Goal: Information Seeking & Learning: Learn about a topic

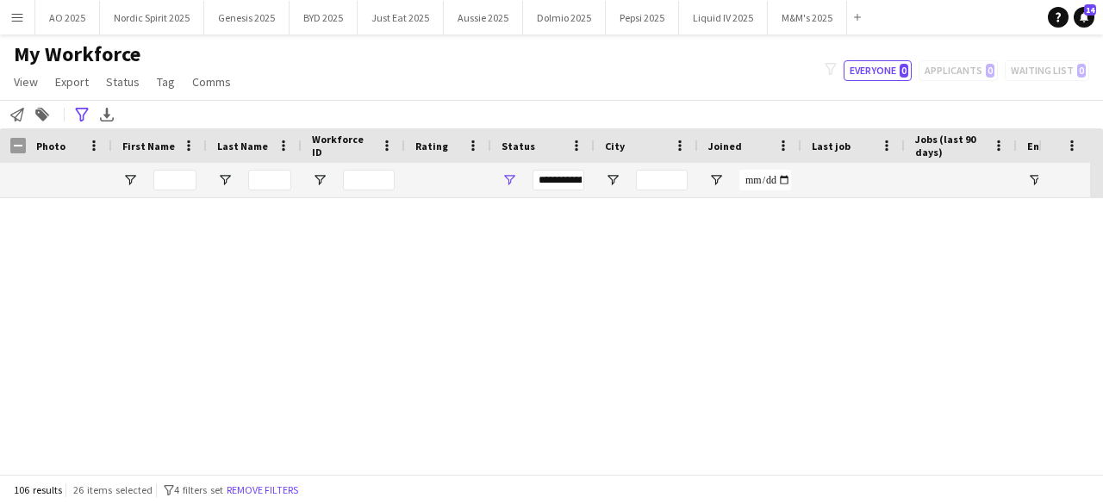
scroll to position [4851, 0]
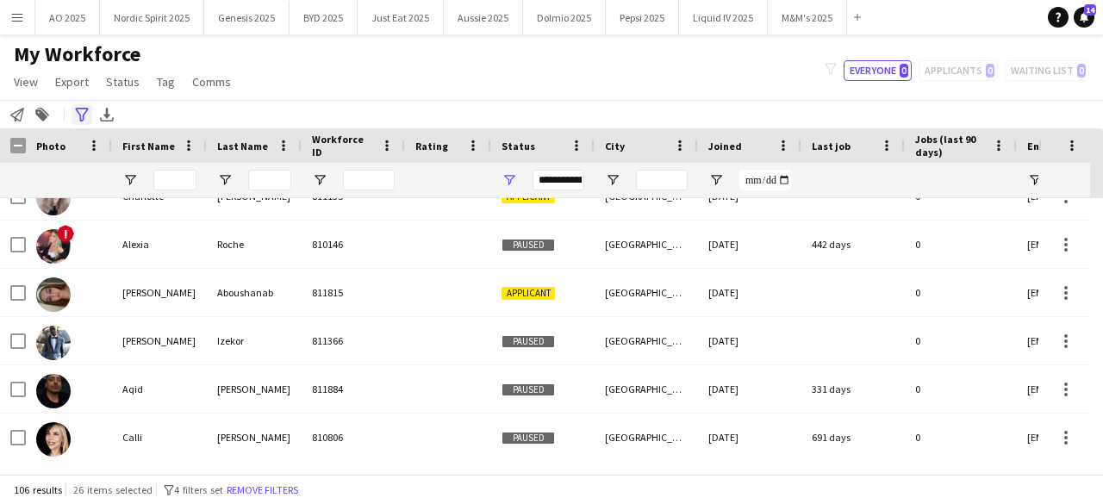
click at [76, 111] on icon "Advanced filters" at bounding box center [82, 115] width 14 height 14
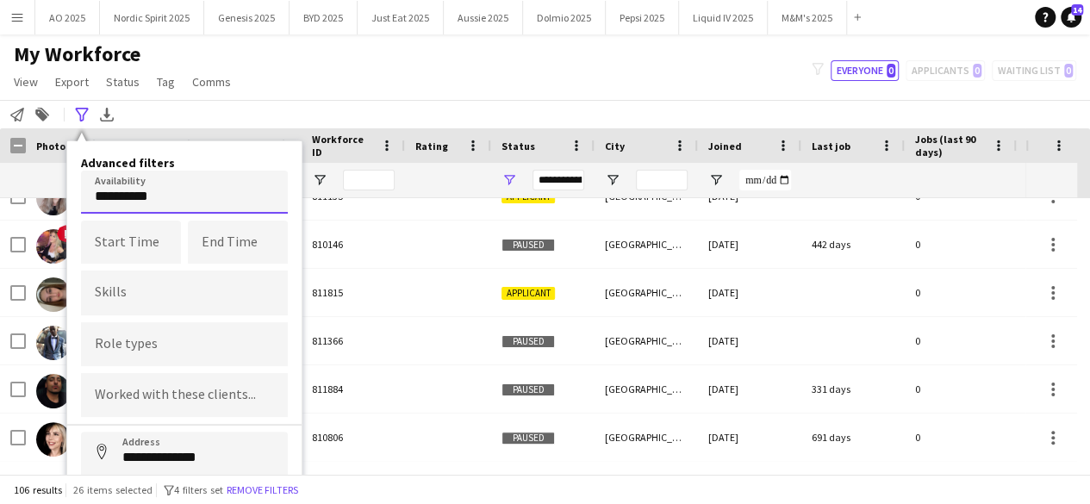
click at [179, 195] on body "Menu Boards Boards Boards All jobs Status Workforce Workforce My Workforce Recr…" at bounding box center [545, 252] width 1090 height 504
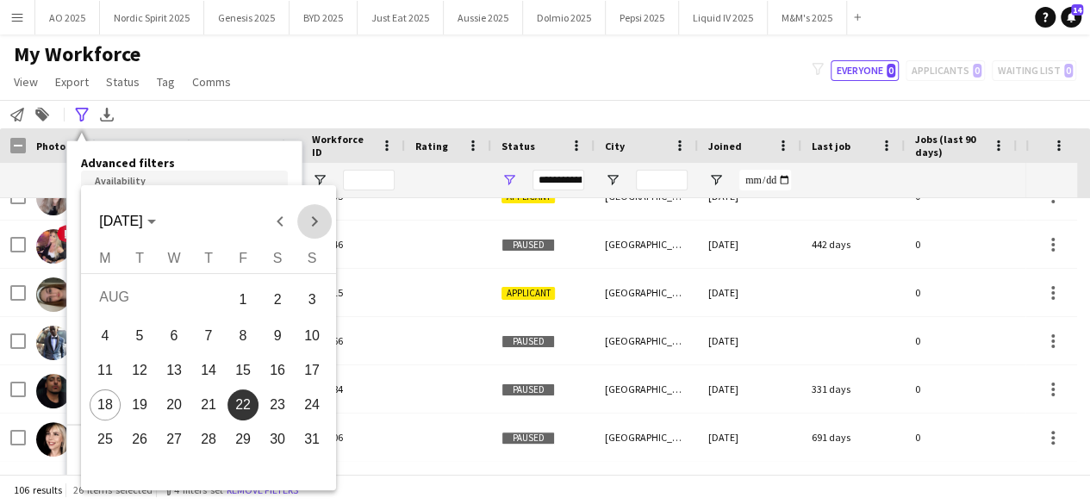
click at [319, 218] on span "Next month" at bounding box center [313, 221] width 34 height 34
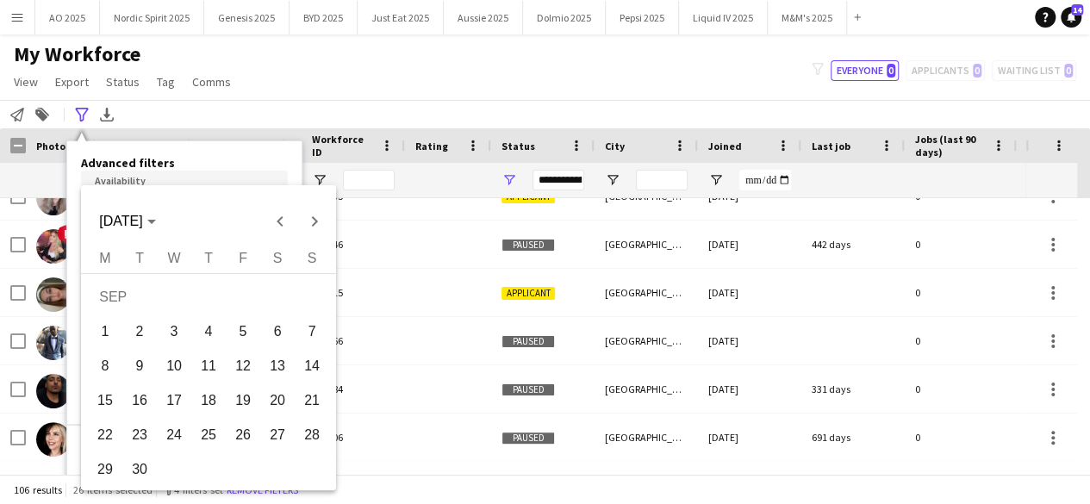
click at [271, 405] on span "20" at bounding box center [277, 400] width 31 height 31
type input "**********"
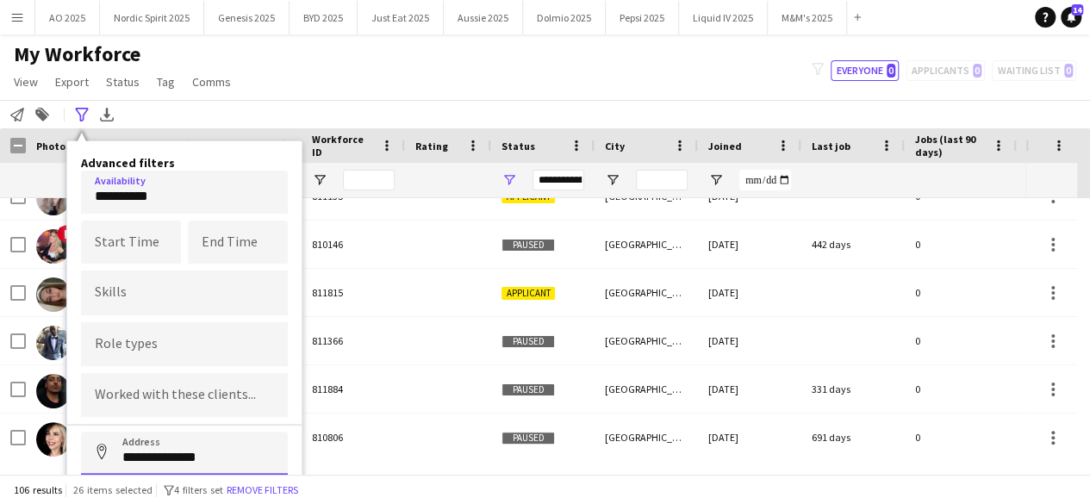
click at [203, 445] on input "**********" at bounding box center [184, 453] width 207 height 43
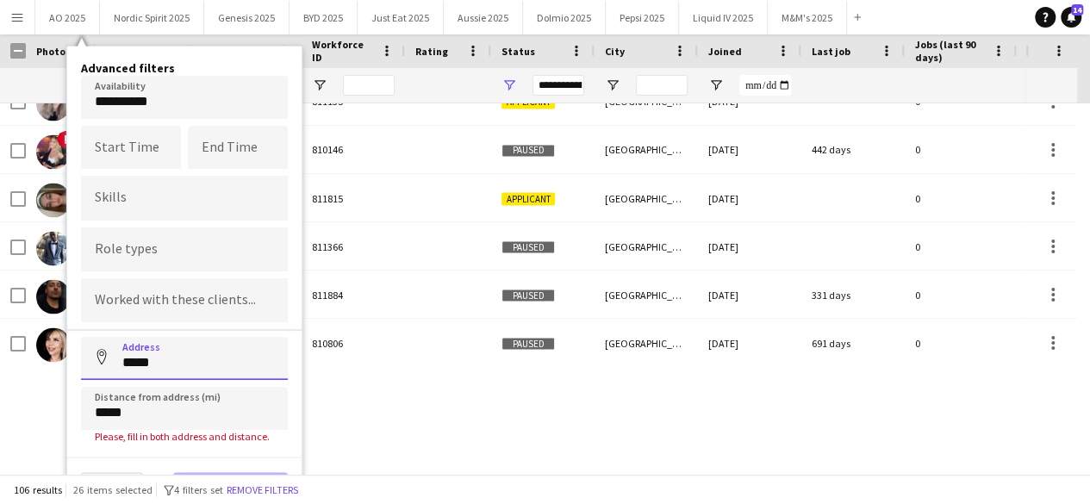
scroll to position [98, 0]
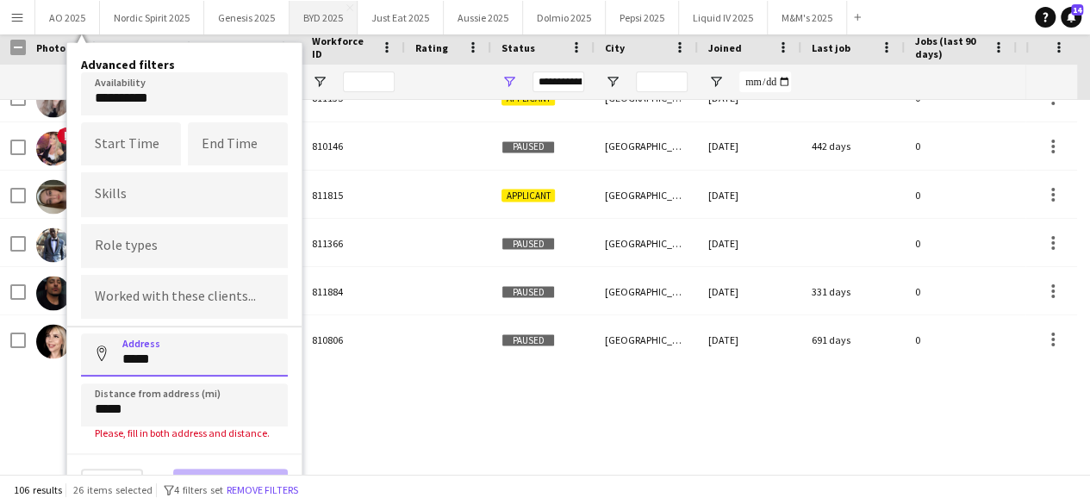
type input "*****"
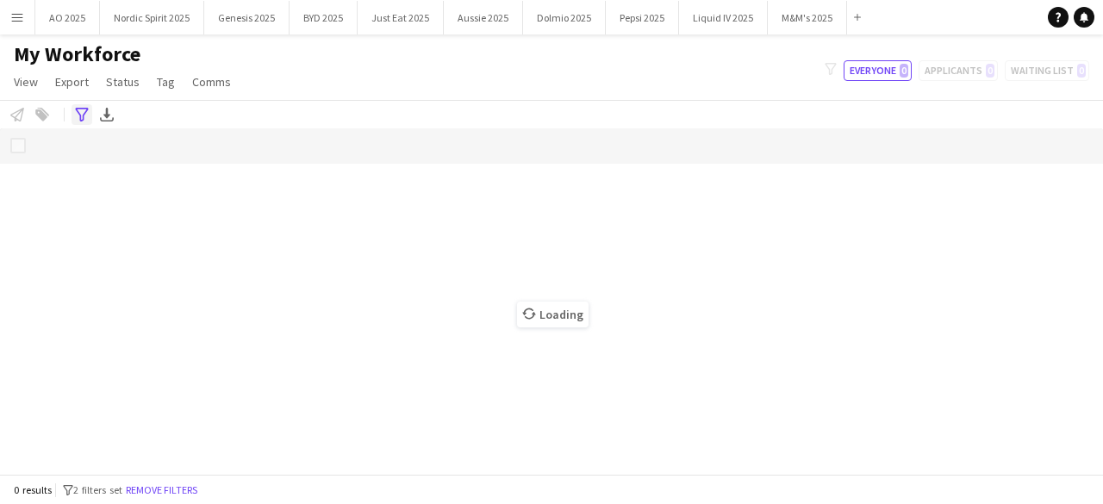
click at [85, 115] on icon "Advanced filters" at bounding box center [82, 115] width 14 height 14
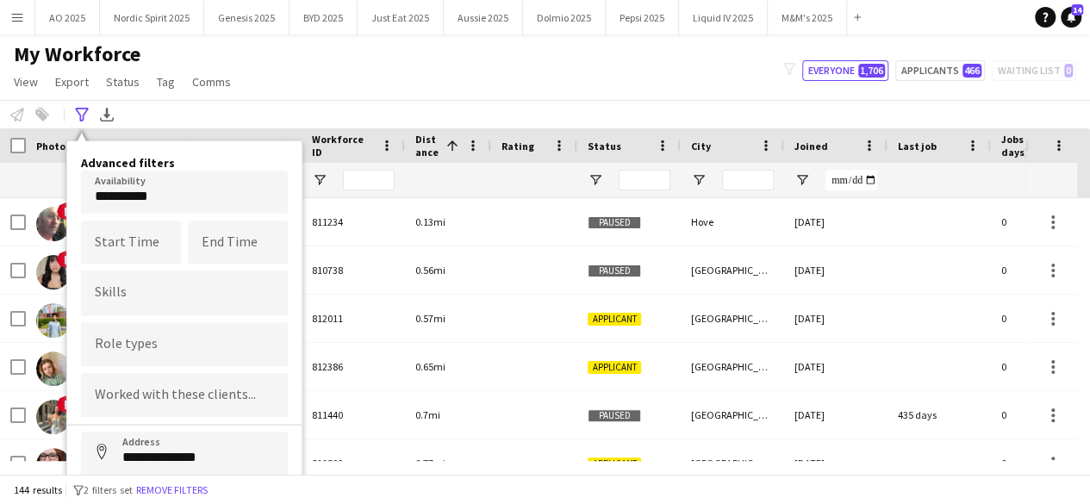
click at [121, 190] on body "Menu Boards Boards Boards All jobs Status Workforce Workforce My Workforce Recr…" at bounding box center [545, 252] width 1090 height 504
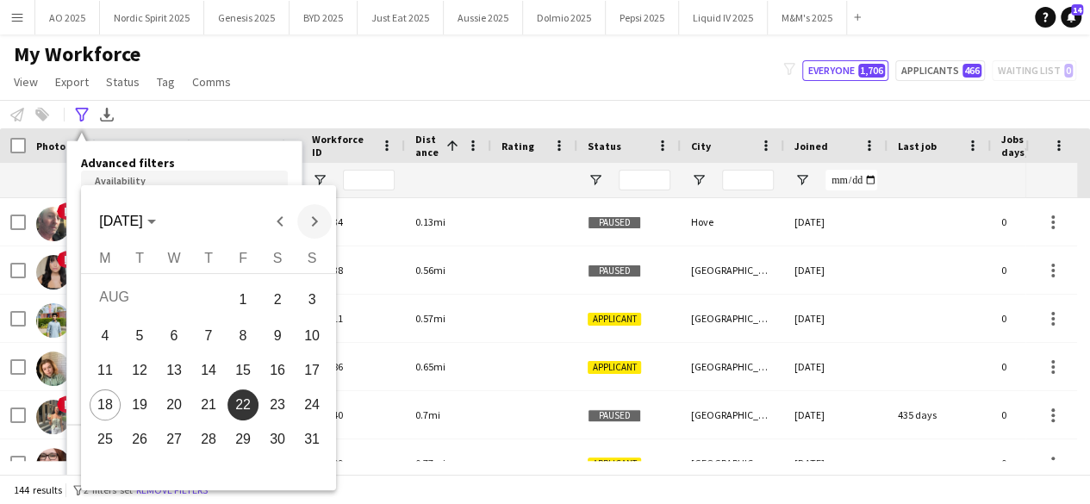
click at [302, 230] on span "Next month" at bounding box center [313, 221] width 34 height 34
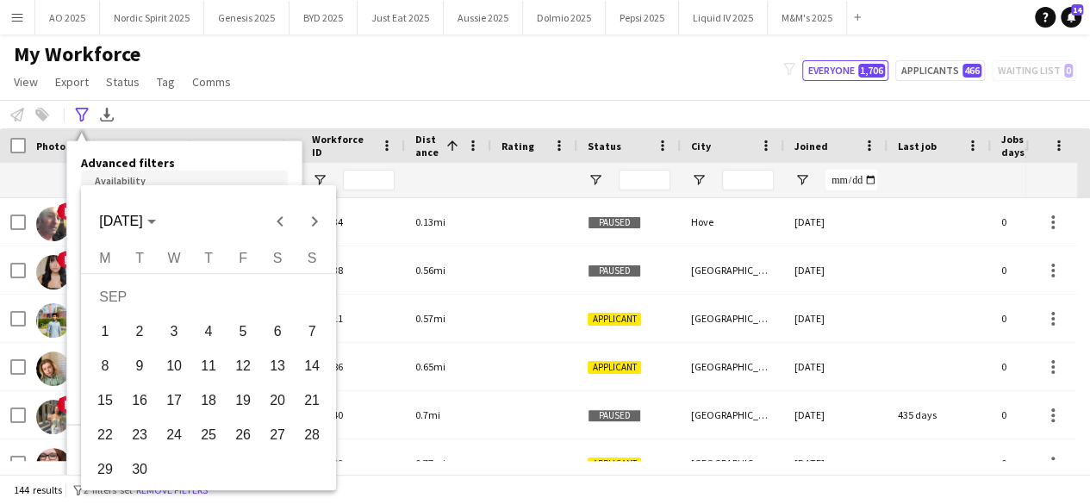
click at [269, 402] on span "20" at bounding box center [277, 400] width 31 height 31
type input "**********"
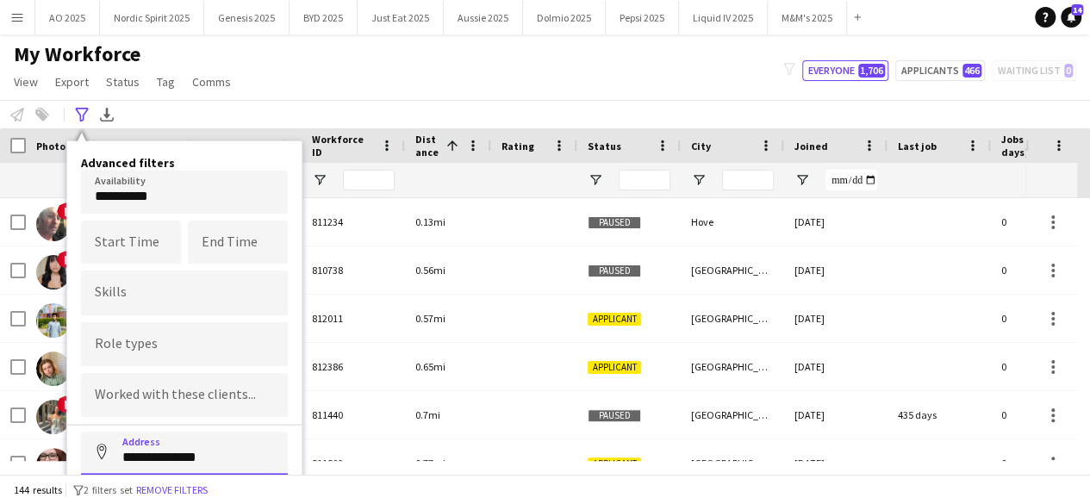
click at [227, 457] on input "**********" at bounding box center [184, 453] width 207 height 43
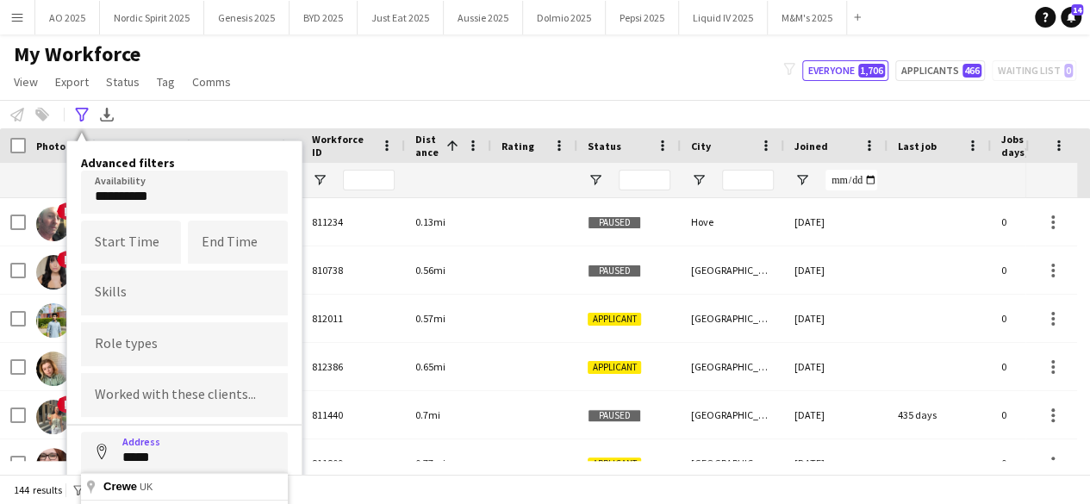
type input "*********"
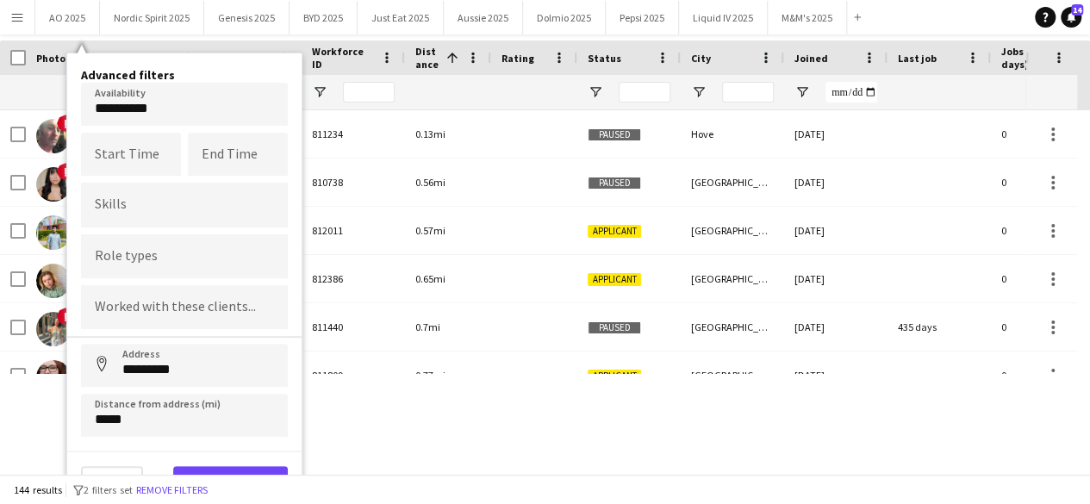
scroll to position [96, 0]
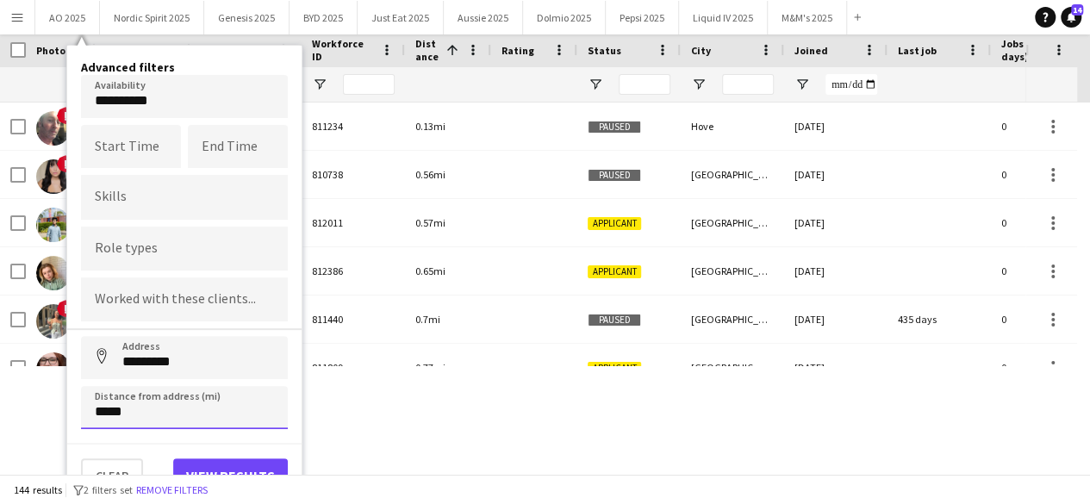
click at [250, 413] on input "*****" at bounding box center [184, 407] width 207 height 43
type input "*****"
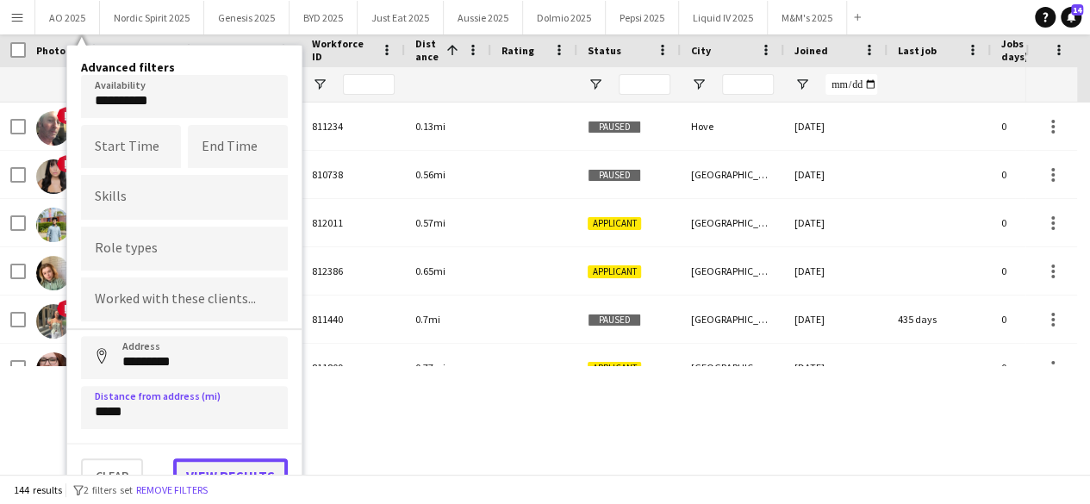
click at [238, 463] on button "View results" at bounding box center [230, 475] width 115 height 34
type input "**********"
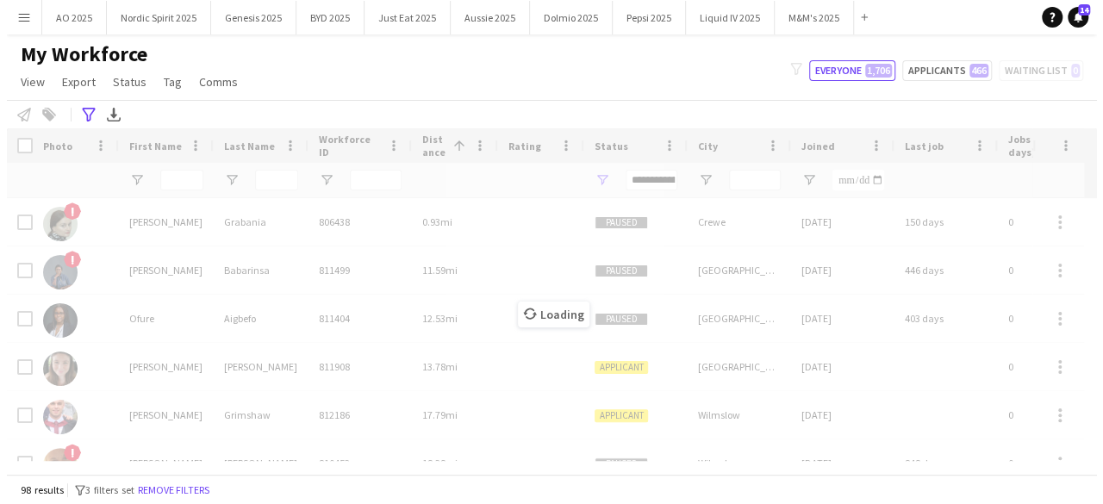
scroll to position [0, 0]
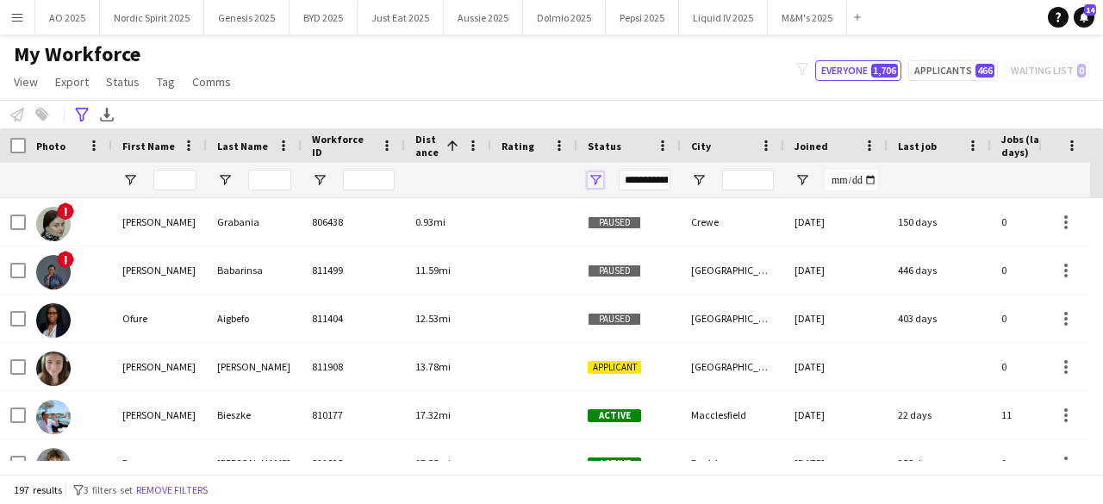
click at [594, 180] on span "Open Filter Menu" at bounding box center [596, 180] width 16 height 16
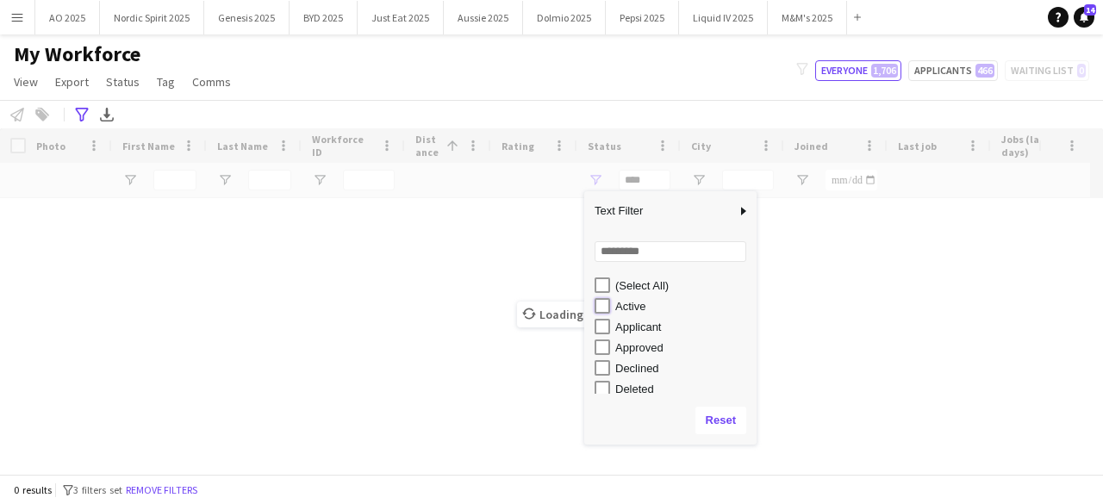
type input "**********"
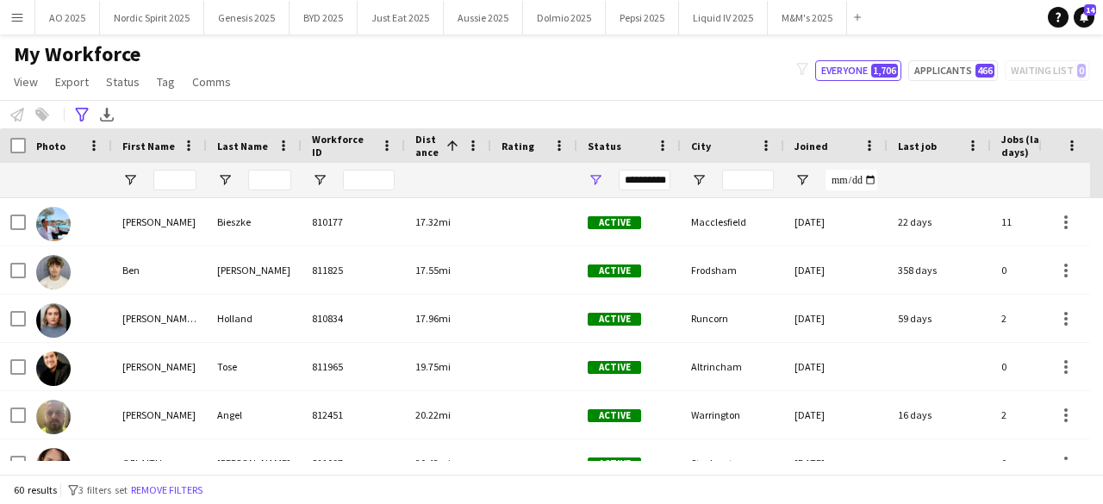
click at [602, 99] on div "My Workforce View Views Default view Compliance Log New view Update view Delete…" at bounding box center [551, 70] width 1103 height 59
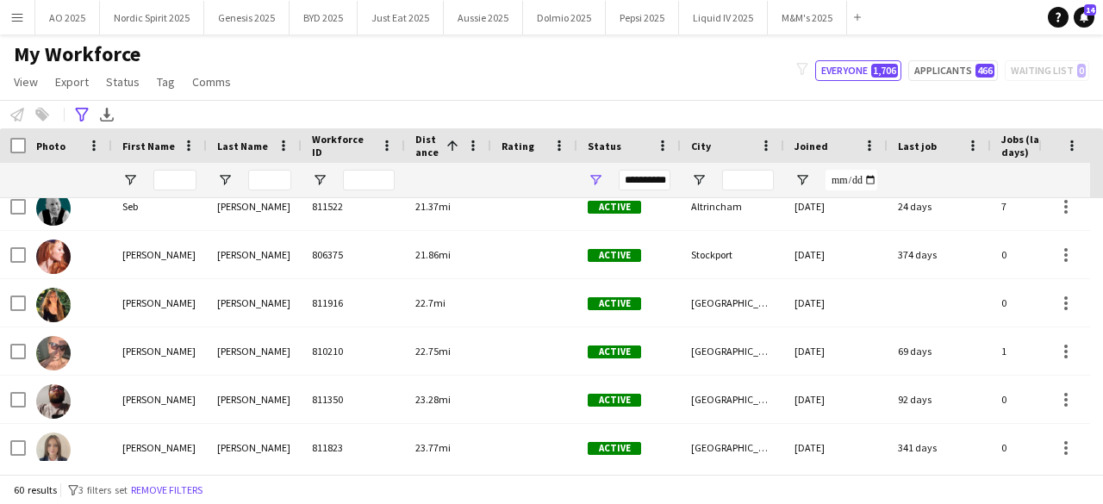
scroll to position [436, 0]
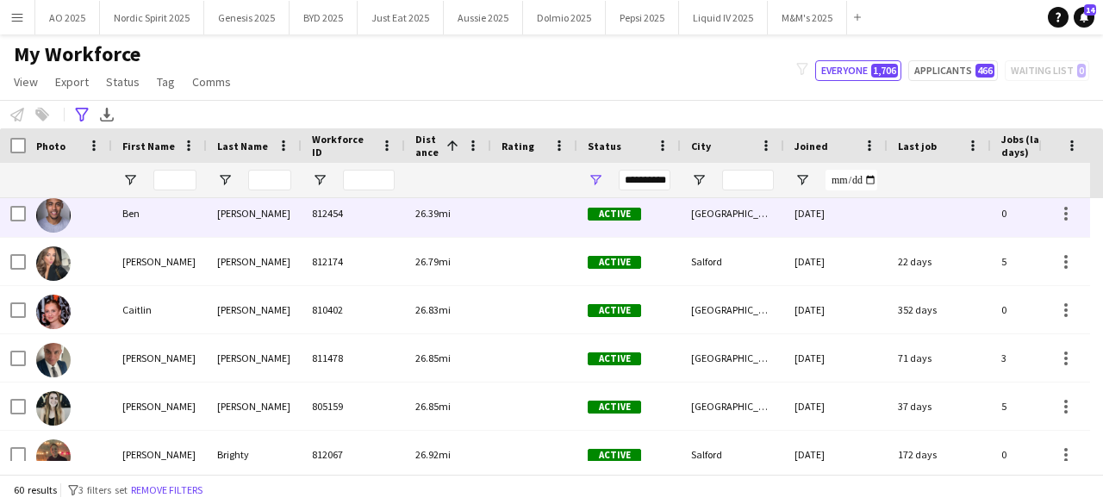
click at [36, 220] on div at bounding box center [69, 213] width 86 height 47
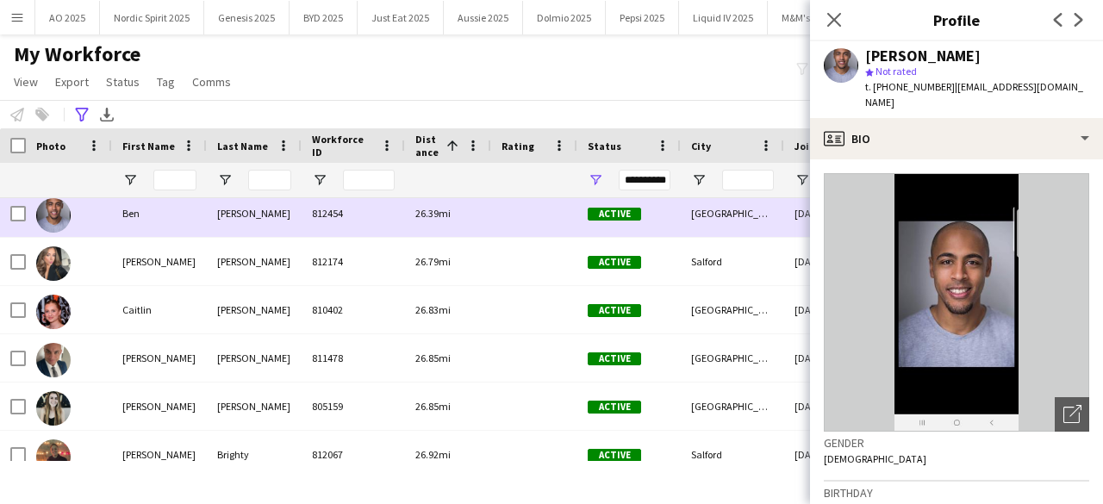
click at [45, 220] on img at bounding box center [53, 215] width 34 height 34
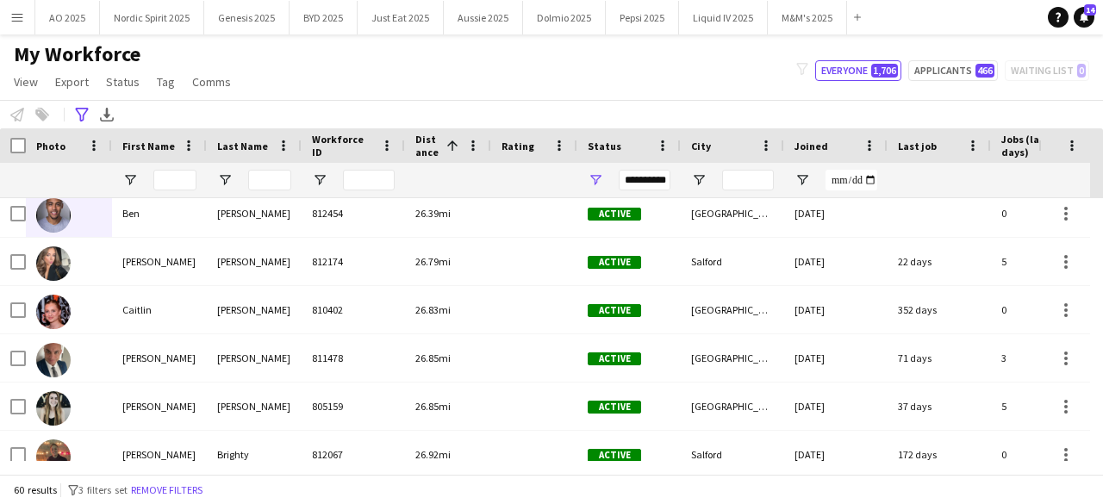
click at [11, 22] on app-icon "Menu" at bounding box center [17, 17] width 14 height 14
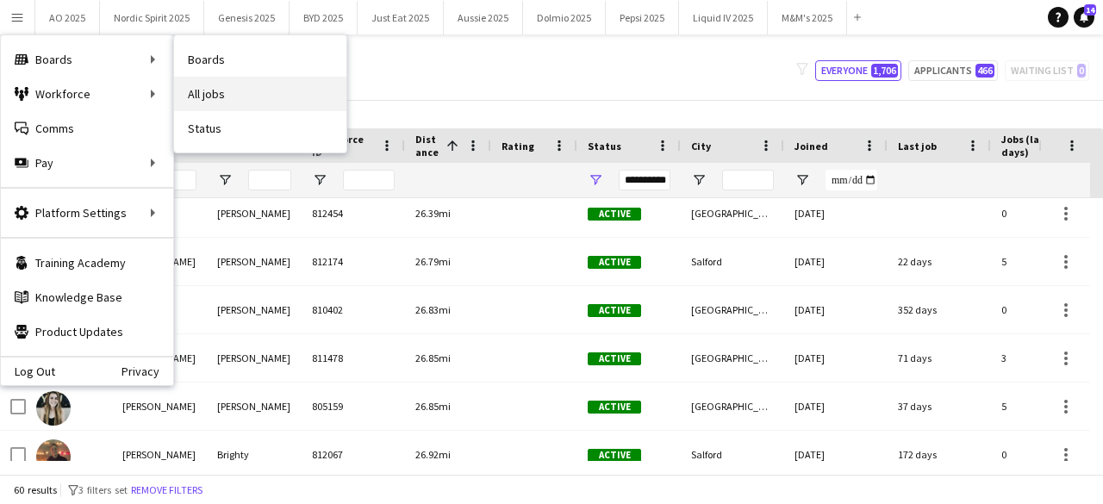
click at [190, 84] on link "All jobs" at bounding box center [260, 94] width 172 height 34
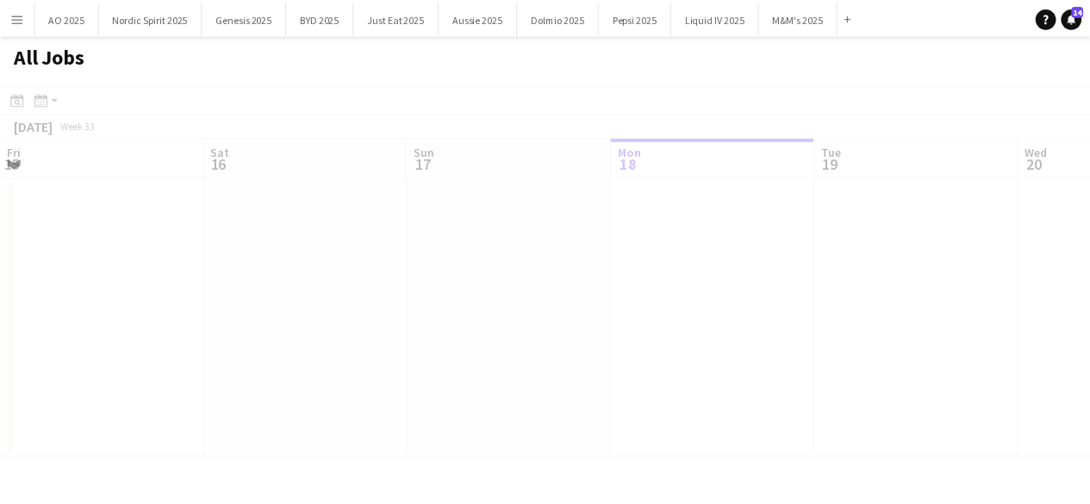
scroll to position [0, 412]
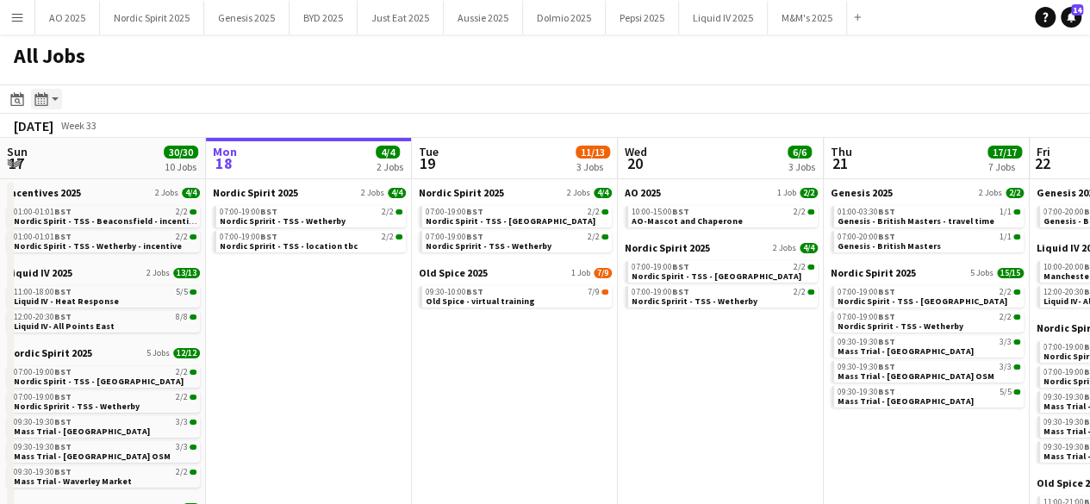
click at [54, 98] on app-action-btn "Month view / Day view" at bounding box center [46, 99] width 31 height 21
click at [53, 101] on app-action-btn "Month view / Day view" at bounding box center [46, 99] width 31 height 21
click at [20, 103] on icon at bounding box center [18, 101] width 6 height 6
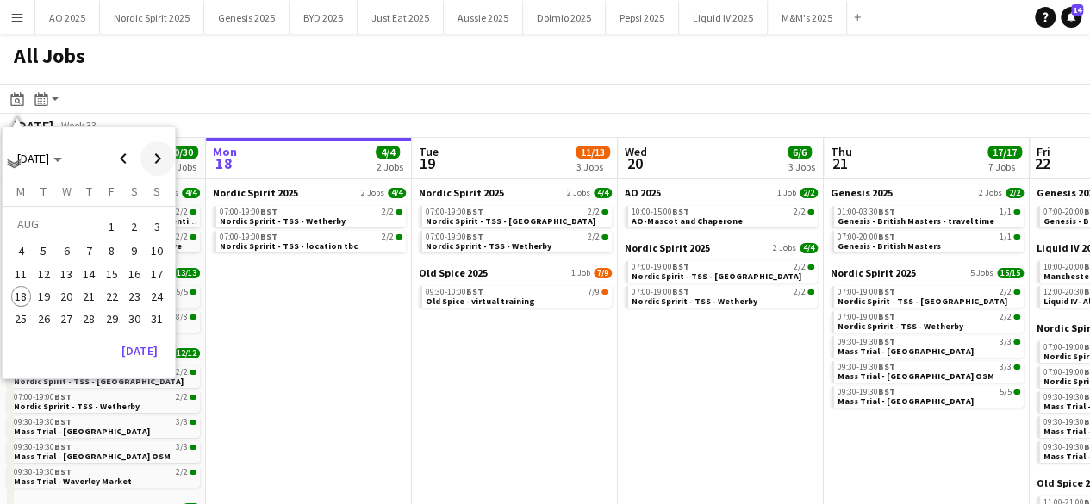
click at [153, 170] on span "Next month" at bounding box center [157, 158] width 34 height 34
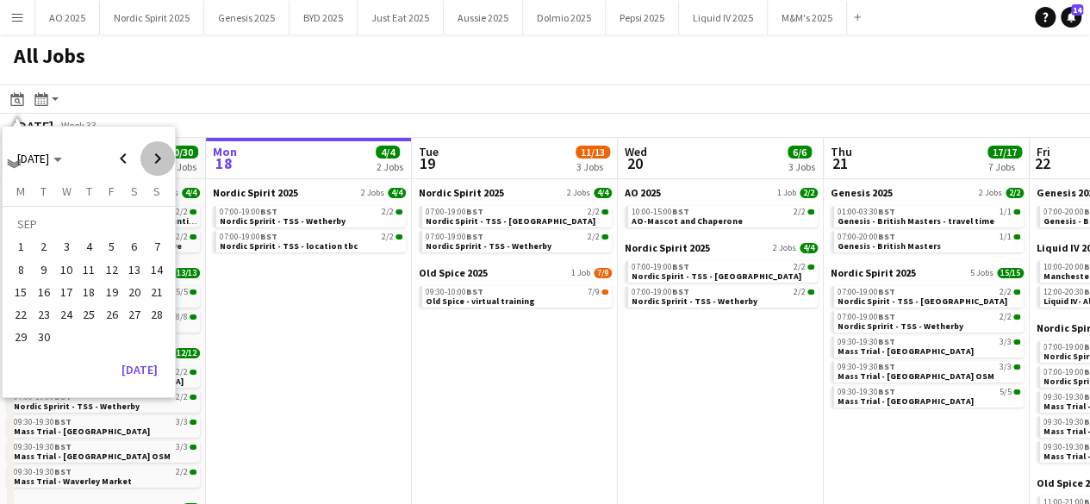
click at [153, 170] on span "Next month" at bounding box center [157, 158] width 34 height 34
click at [65, 263] on span "8" at bounding box center [66, 269] width 21 height 21
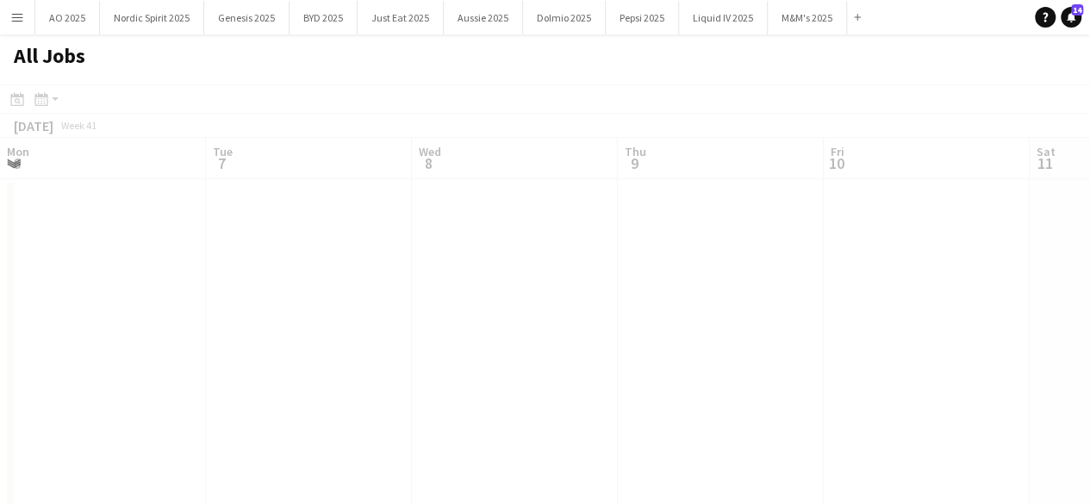
scroll to position [0, 593]
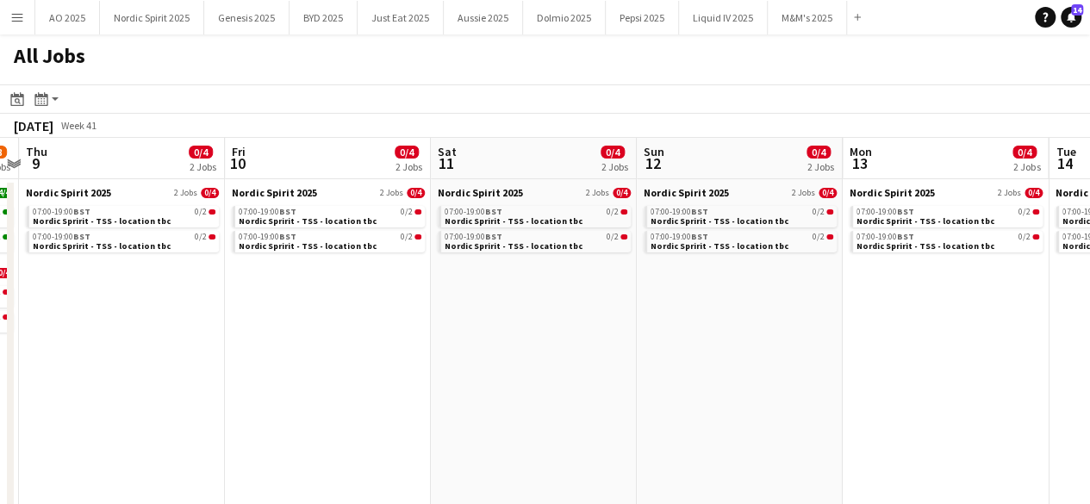
drag, startPoint x: 494, startPoint y: 312, endPoint x: 61, endPoint y: 352, distance: 434.4
click at [62, 352] on app-calendar-viewport "Mon 6 0/4 2 Jobs Tue 7 0/4 2 Jobs Wed 8 4/8 4 Jobs Thu 9 0/4 2 Jobs Fri 10 0/4 …" at bounding box center [545, 421] width 1090 height 566
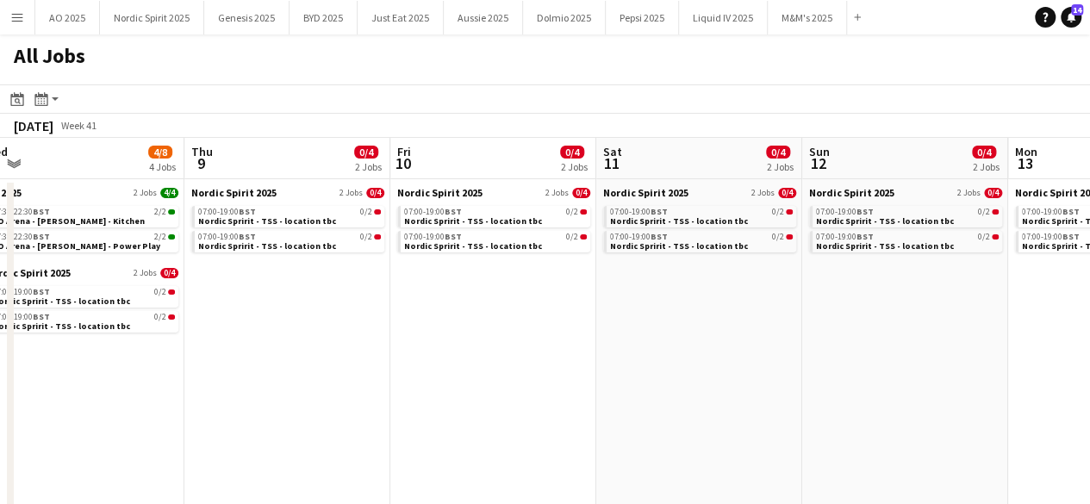
click at [127, 381] on app-all-jobs "All Jobs Date picker OCT 2025 OCT 2025 Monday M Tuesday T Wednesday W Thursday …" at bounding box center [545, 369] width 1090 height 670
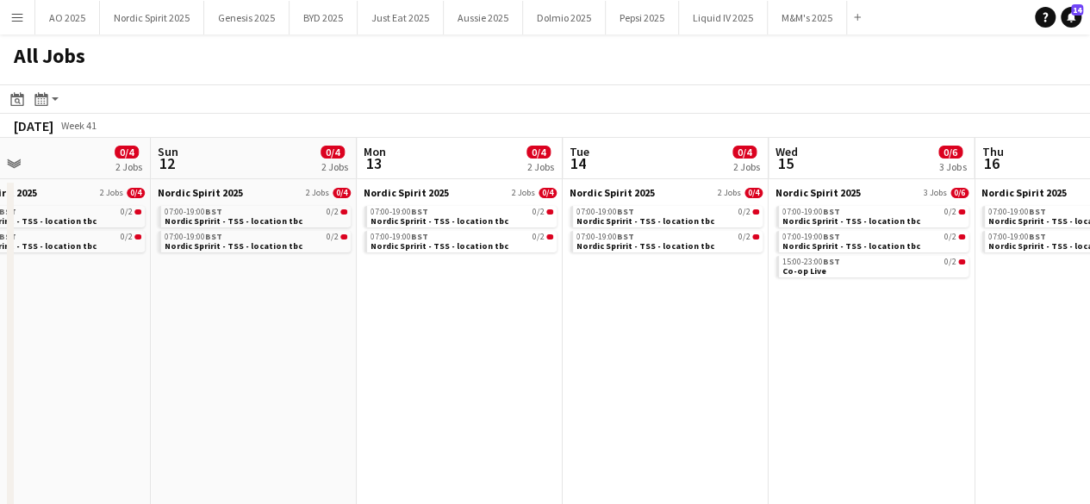
drag, startPoint x: 269, startPoint y: 373, endPoint x: 116, endPoint y: 391, distance: 153.6
click at [119, 390] on app-calendar-viewport "Wed 8 4/8 4 Jobs Thu 9 0/4 2 Jobs Fri 10 0/4 2 Jobs Sat 11 0/4 2 Jobs Sun 12 0/…" at bounding box center [545, 421] width 1090 height 566
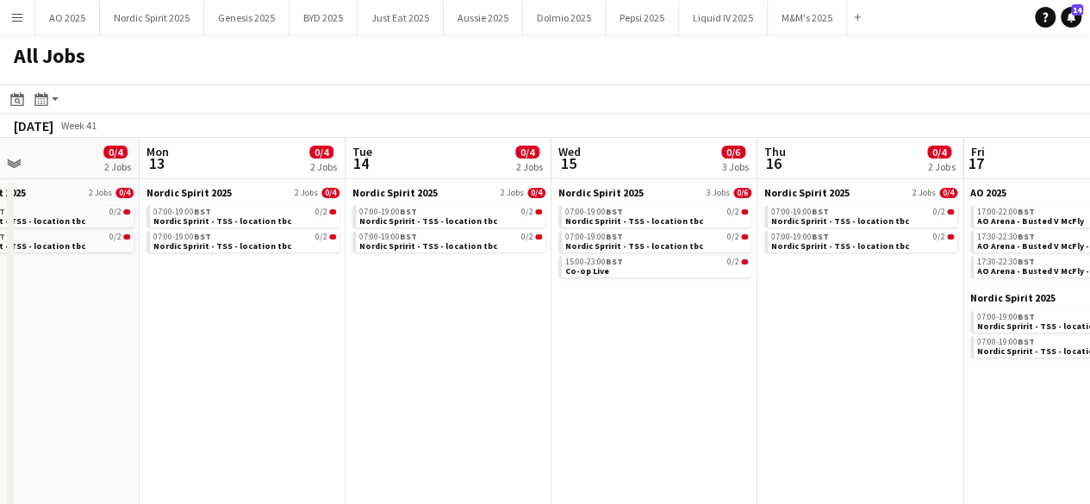
drag, startPoint x: 302, startPoint y: 373, endPoint x: 214, endPoint y: 382, distance: 88.3
click at [238, 380] on app-calendar-viewport "Thu 9 0/4 2 Jobs Fri 10 0/4 2 Jobs Sat 11 0/4 2 Jobs Sun 12 0/4 2 Jobs Mon 13 0…" at bounding box center [545, 421] width 1090 height 566
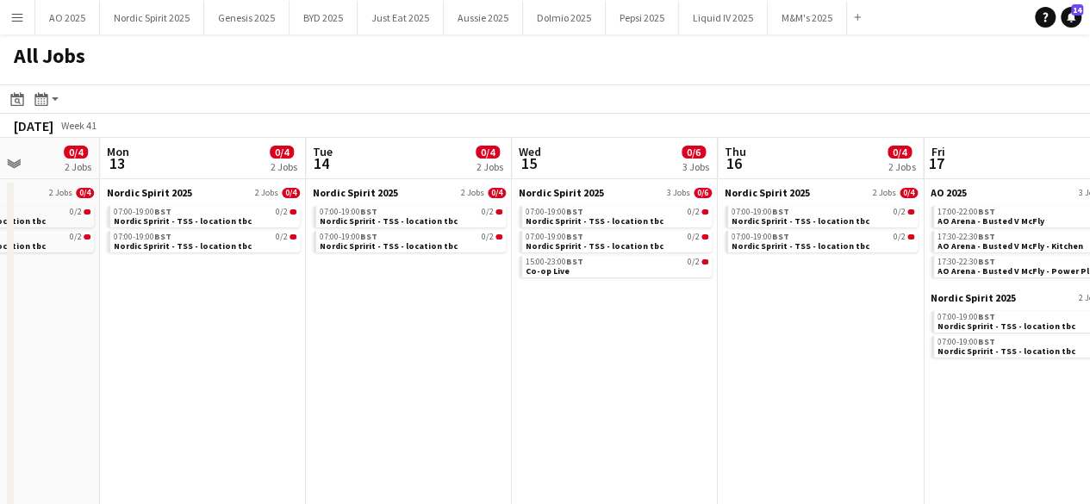
drag, startPoint x: 214, startPoint y: 382, endPoint x: 203, endPoint y: 382, distance: 10.3
click at [209, 382] on app-calendar-viewport "Thu 9 0/4 2 Jobs Fri 10 0/4 2 Jobs Sat 11 0/4 2 Jobs Sun 12 0/4 2 Jobs Mon 13 0…" at bounding box center [545, 421] width 1090 height 566
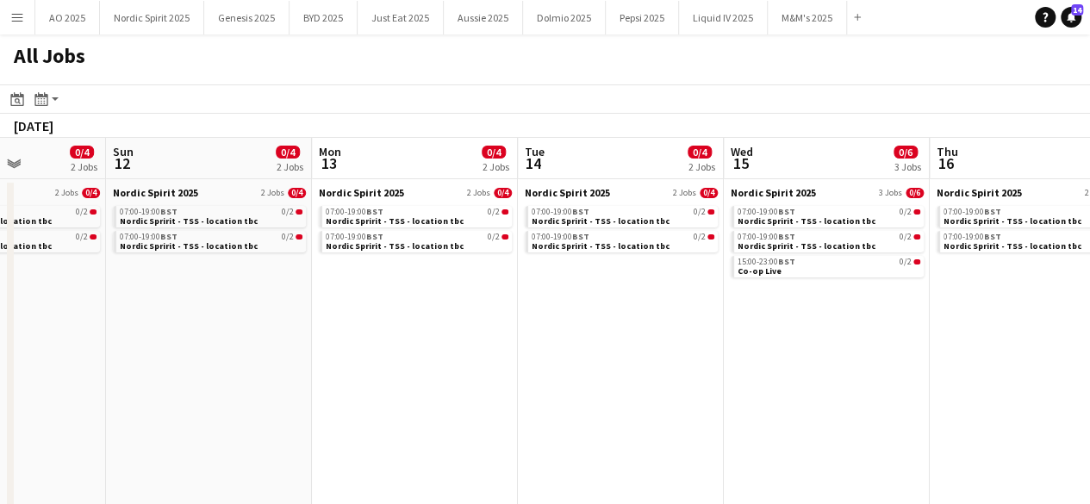
drag, startPoint x: 564, startPoint y: 359, endPoint x: 342, endPoint y: 344, distance: 222.0
click at [365, 342] on app-calendar-viewport "Thu 9 0/4 2 Jobs Fri 10 0/4 2 Jobs Sat 11 0/4 2 Jobs Sun 12 0/4 2 Jobs Mon 13 0…" at bounding box center [545, 421] width 1090 height 566
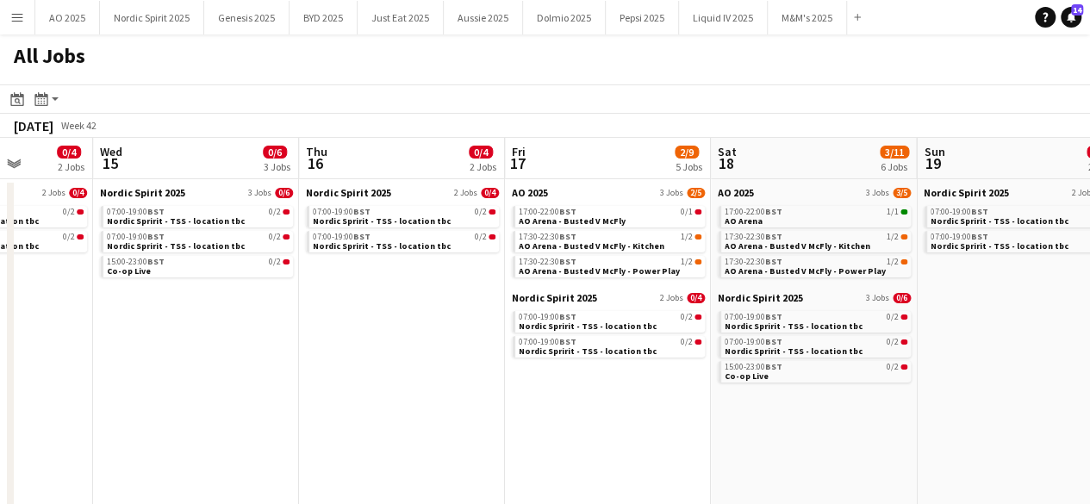
drag, startPoint x: 526, startPoint y: 339, endPoint x: 353, endPoint y: 365, distance: 174.4
click at [355, 365] on app-calendar-viewport "Sat 11 0/4 2 Jobs Sun 12 0/4 2 Jobs Mon 13 0/4 2 Jobs Tue 14 0/4 2 Jobs Wed 15 …" at bounding box center [545, 421] width 1090 height 566
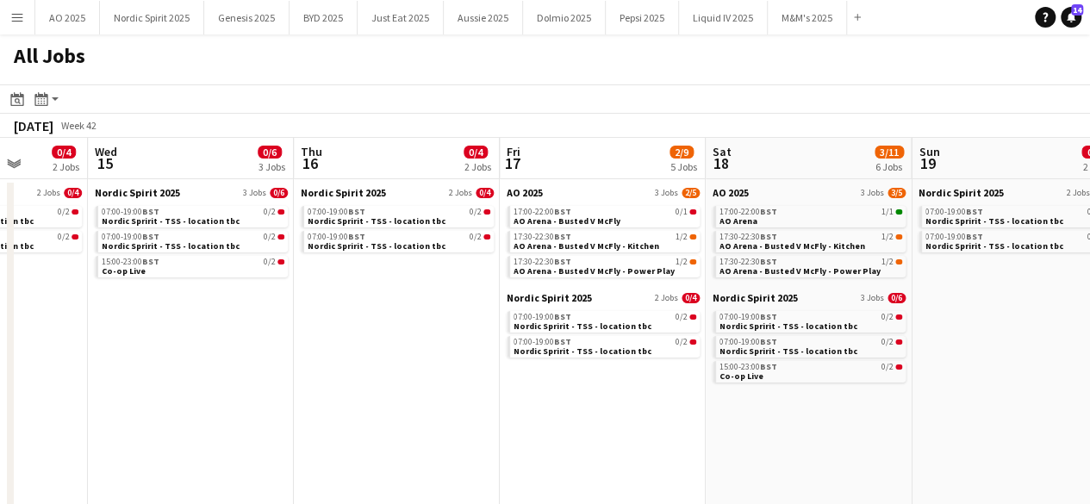
scroll to position [0, 614]
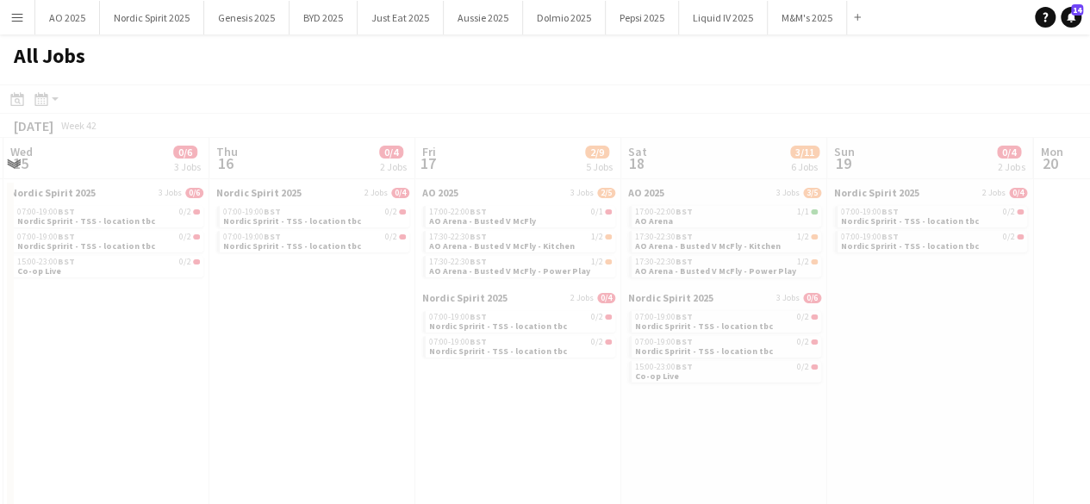
drag, startPoint x: 558, startPoint y: 373, endPoint x: 432, endPoint y: 377, distance: 126.7
click at [433, 377] on app-all-jobs "All Jobs Date picker OCT 2025 OCT 2025 Monday M Tuesday T Wednesday W Thursday …" at bounding box center [545, 369] width 1090 height 670
